Goal: Task Accomplishment & Management: Manage account settings

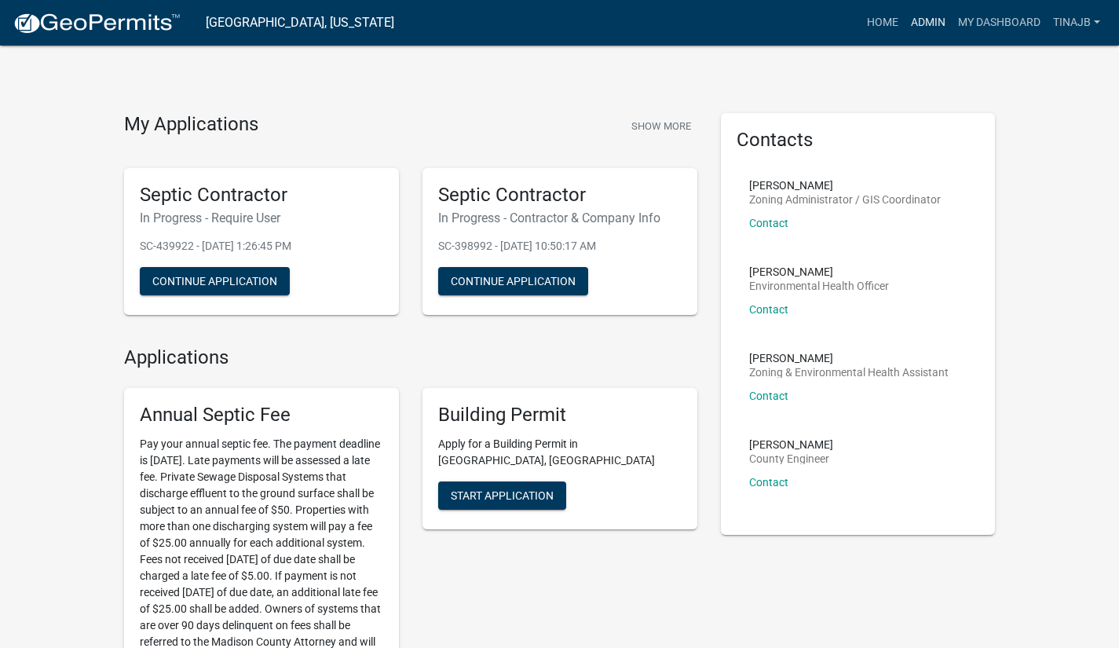
click at [928, 24] on link "Admin" at bounding box center [928, 23] width 47 height 30
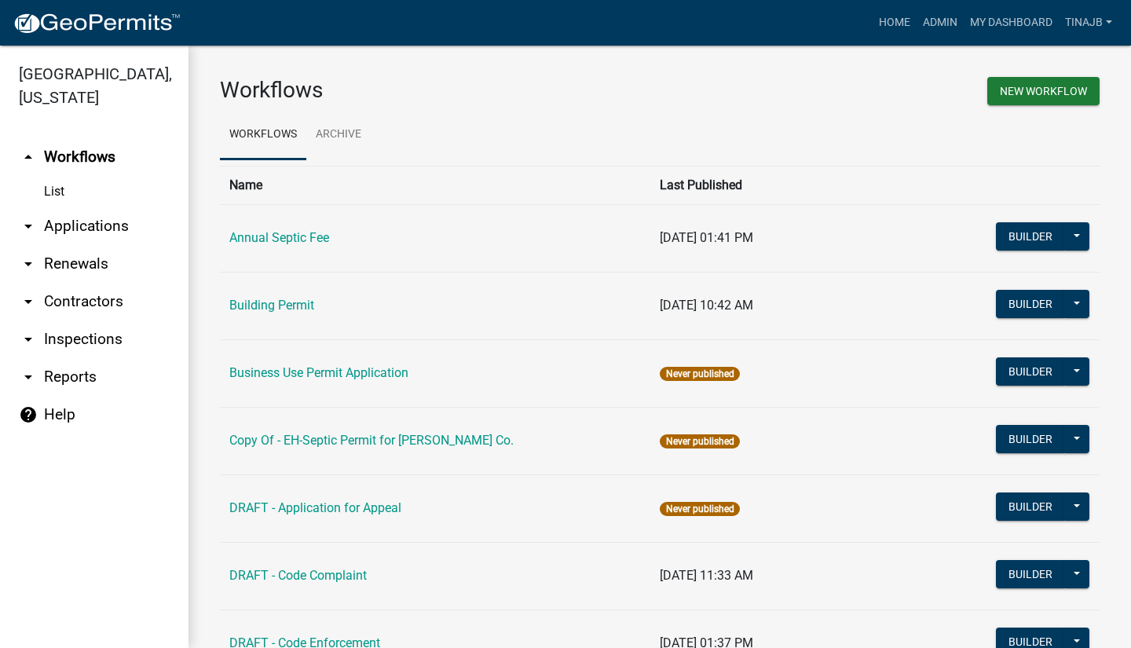
click at [98, 207] on link "arrow_drop_down Applications" at bounding box center [94, 226] width 189 height 38
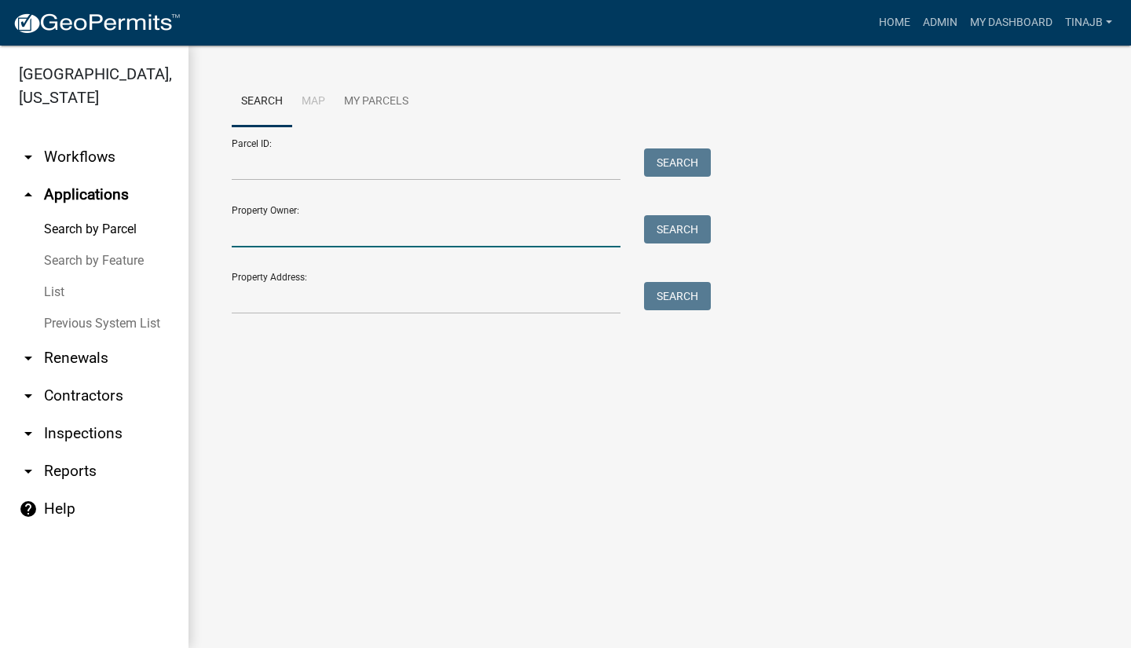
click at [289, 239] on input "Property Owner:" at bounding box center [426, 231] width 389 height 32
type input "[PERSON_NAME]"
click at [687, 233] on button "Search" at bounding box center [677, 229] width 67 height 28
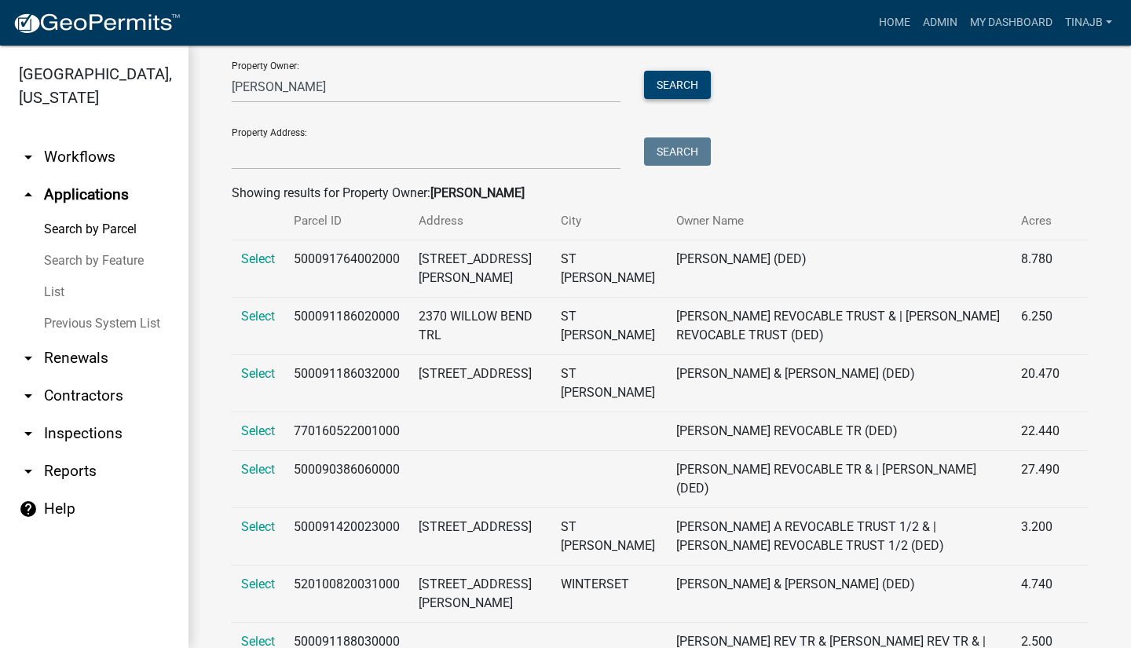
scroll to position [144, 0]
click at [270, 375] on span "Select" at bounding box center [258, 374] width 34 height 15
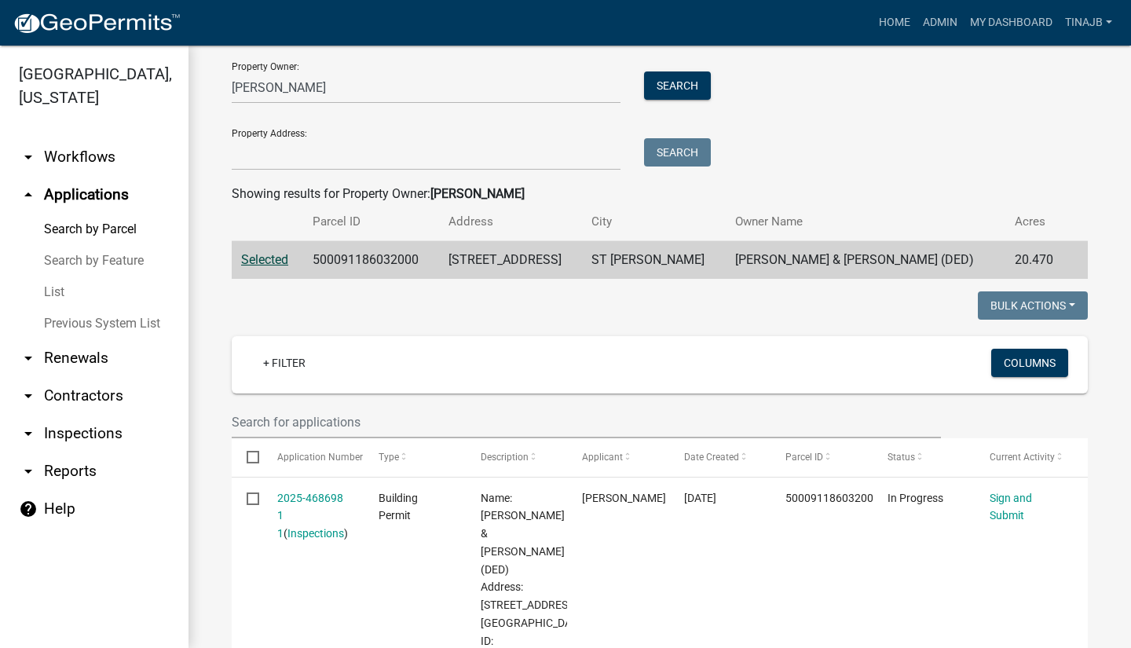
click at [338, 504] on link "2025-468698 1 1" at bounding box center [310, 516] width 66 height 49
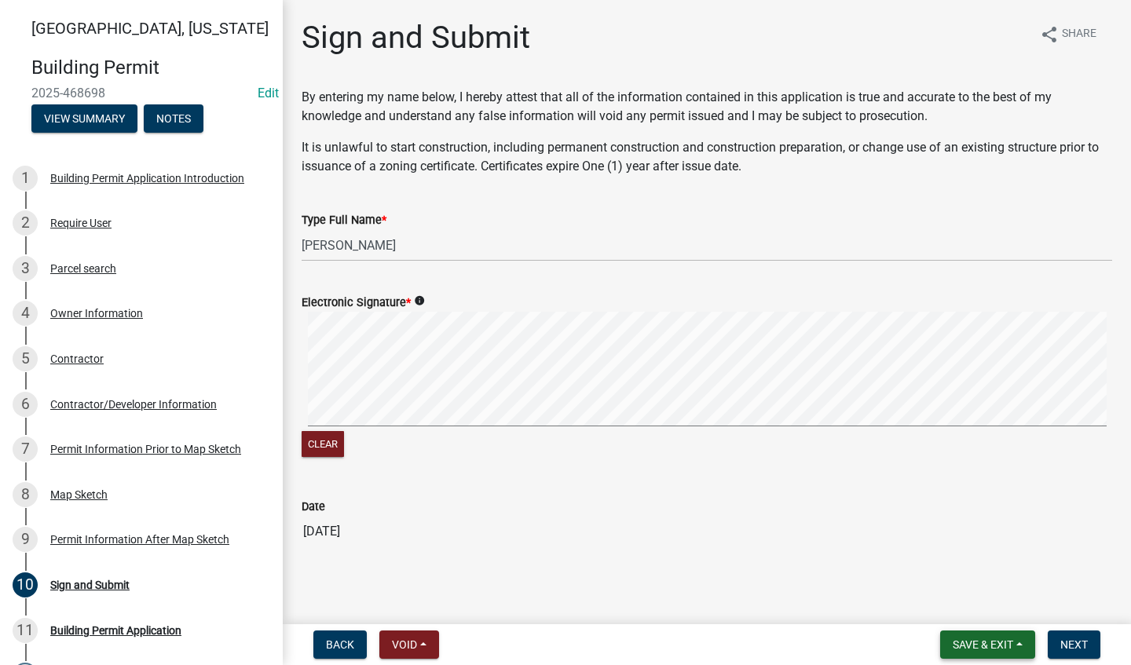
click at [980, 647] on span "Save & Exit" at bounding box center [983, 645] width 60 height 13
click at [955, 619] on button "Save & Exit" at bounding box center [973, 604] width 126 height 38
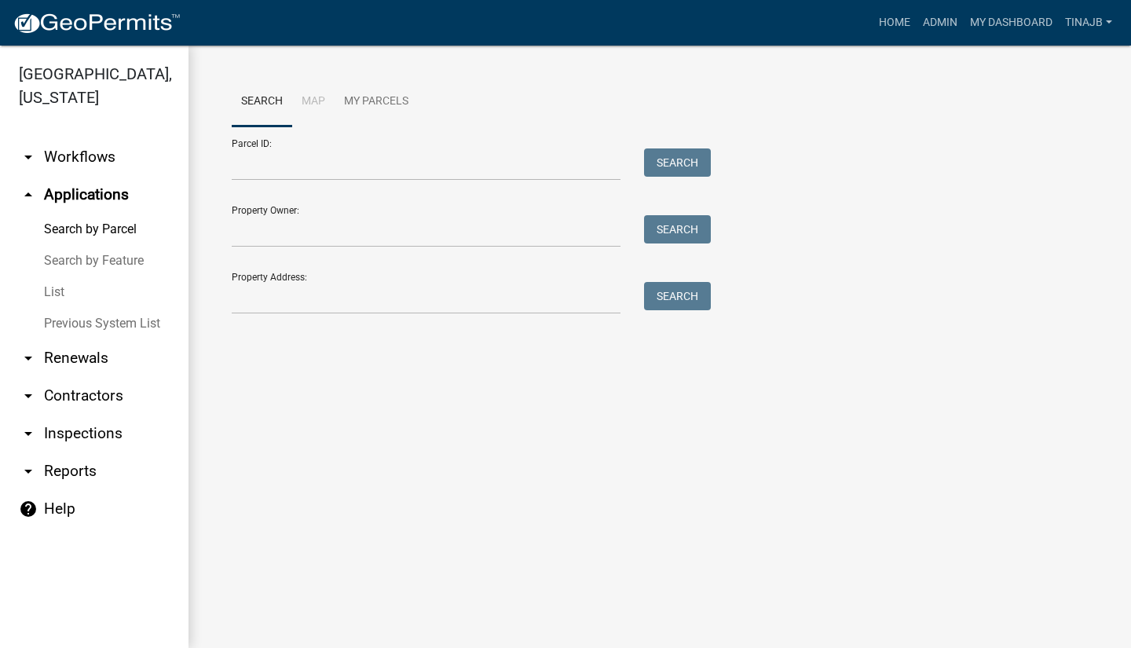
click at [955, 215] on div "Parcel ID: Search Property Owner: Search Property Address: Search" at bounding box center [660, 220] width 856 height 188
